Goal: Task Accomplishment & Management: Use online tool/utility

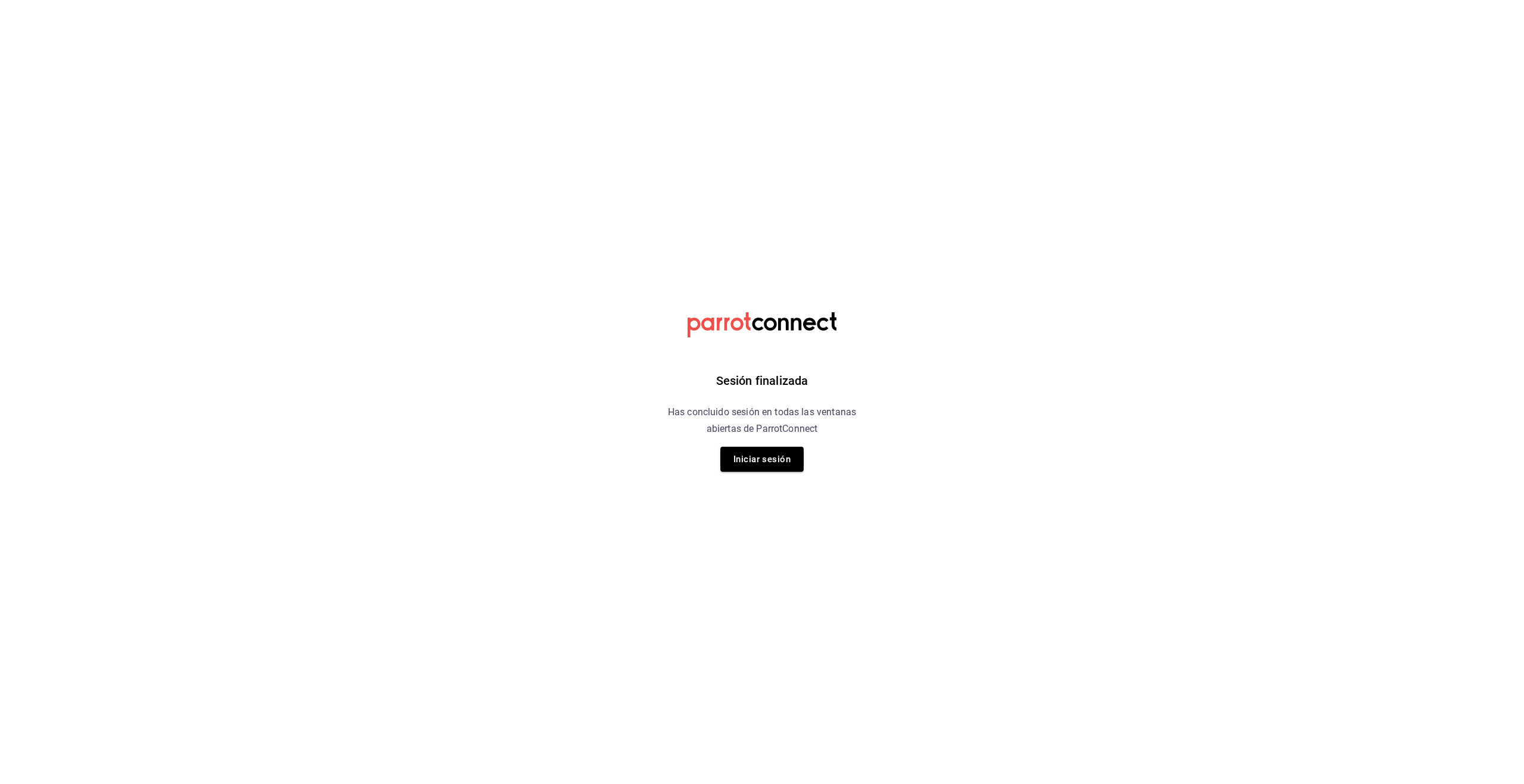
click at [746, 465] on button "Iniciar sesión" at bounding box center [762, 460] width 83 height 25
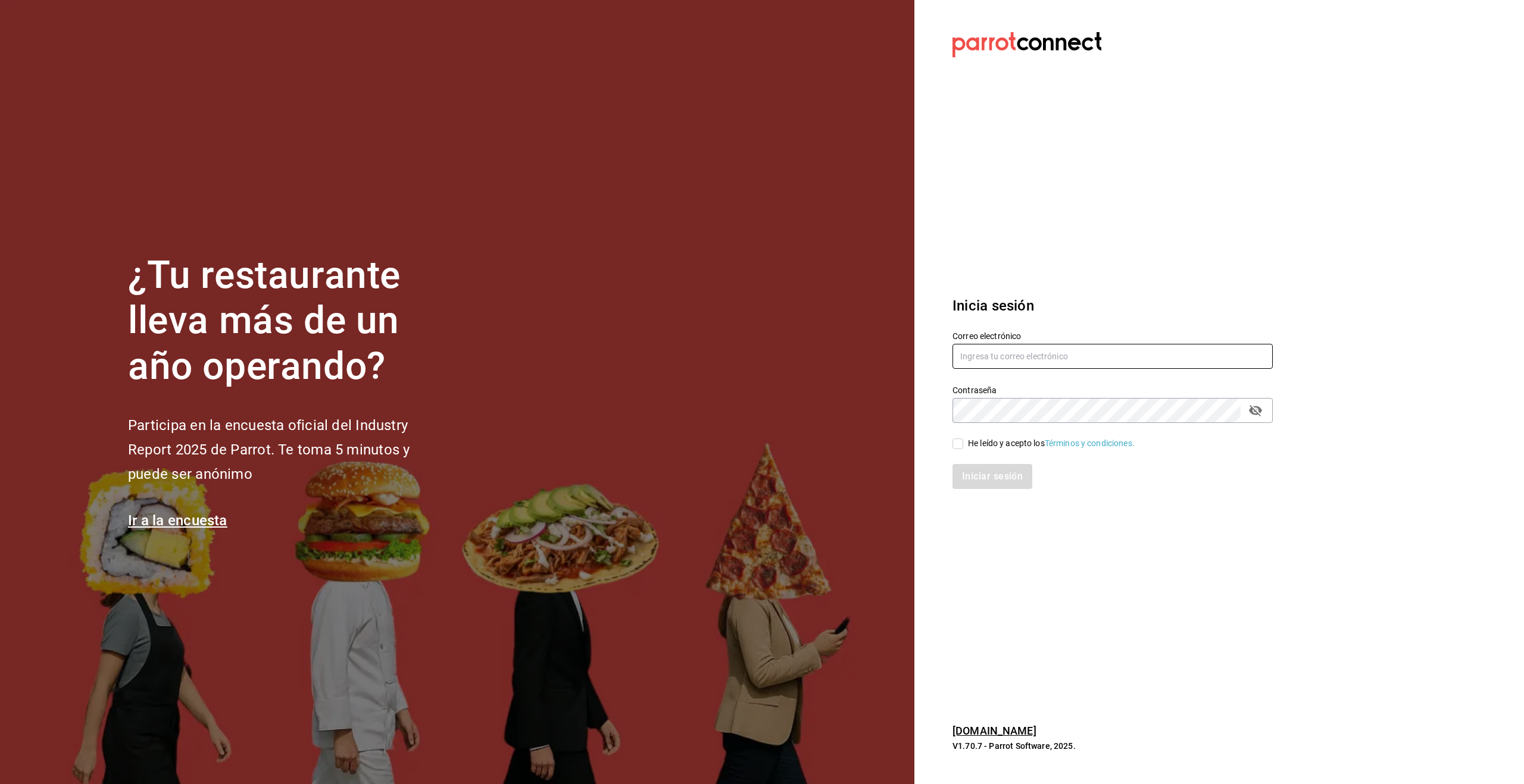
click at [967, 356] on input "text" at bounding box center [1112, 356] width 321 height 25
type input "[EMAIL_ADDRESS][DOMAIN_NAME]"
click at [961, 444] on input "He leído y acepto los Términos y condiciones." at bounding box center [958, 444] width 11 height 11
checkbox input "true"
click at [997, 474] on button "Iniciar sesión" at bounding box center [992, 477] width 81 height 25
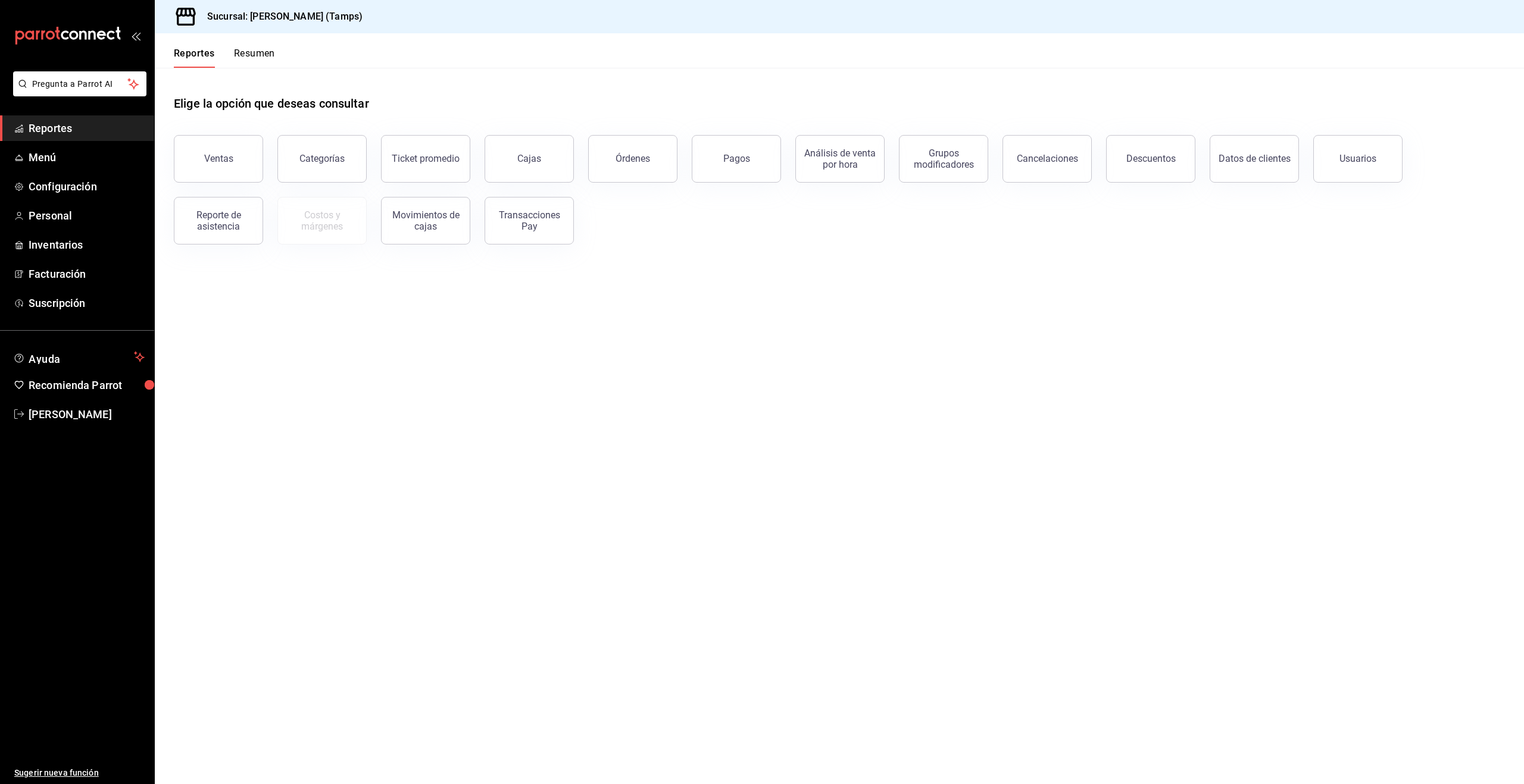
click at [649, 167] on button "Órdenes" at bounding box center [633, 158] width 89 height 47
